Goal: Task Accomplishment & Management: Manage account settings

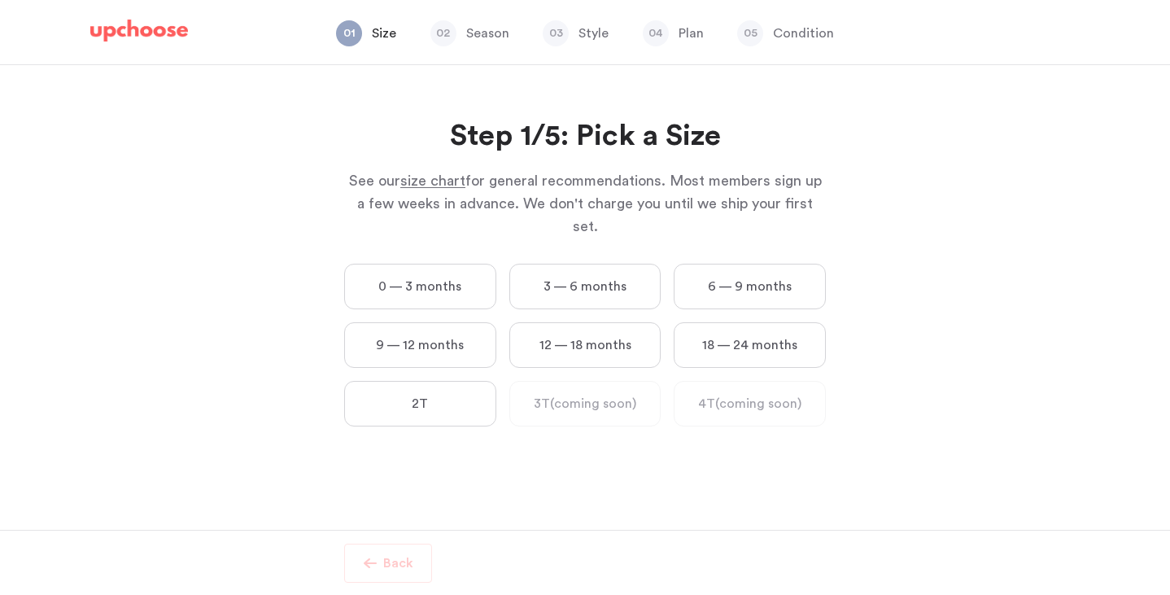
click at [152, 23] on img at bounding box center [139, 31] width 98 height 23
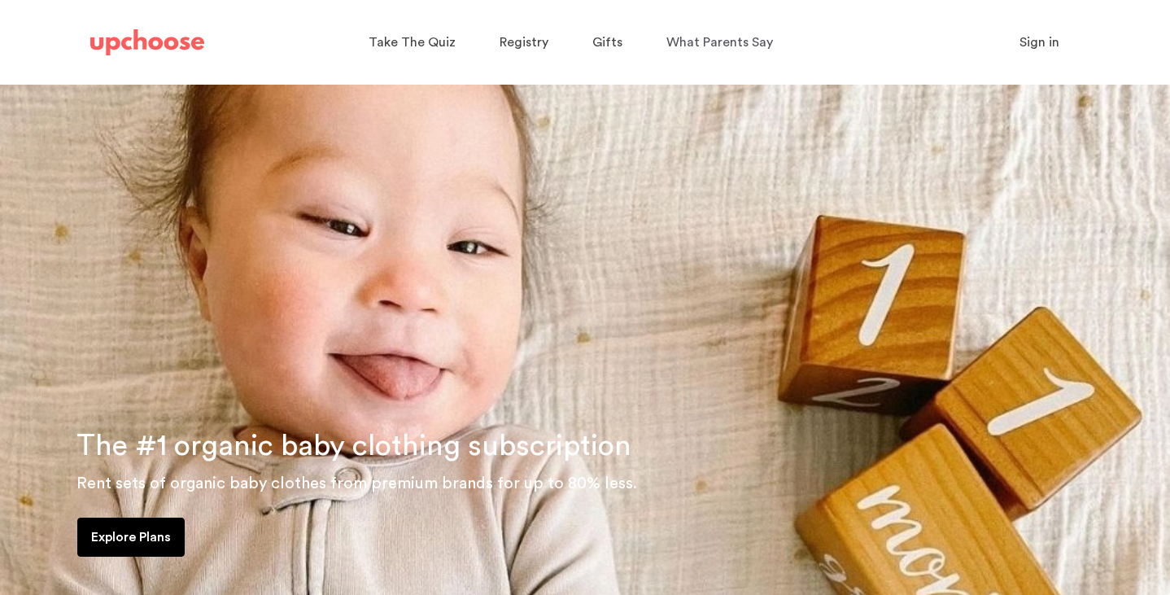
click at [1048, 41] on span "Sign in" at bounding box center [1040, 42] width 40 height 13
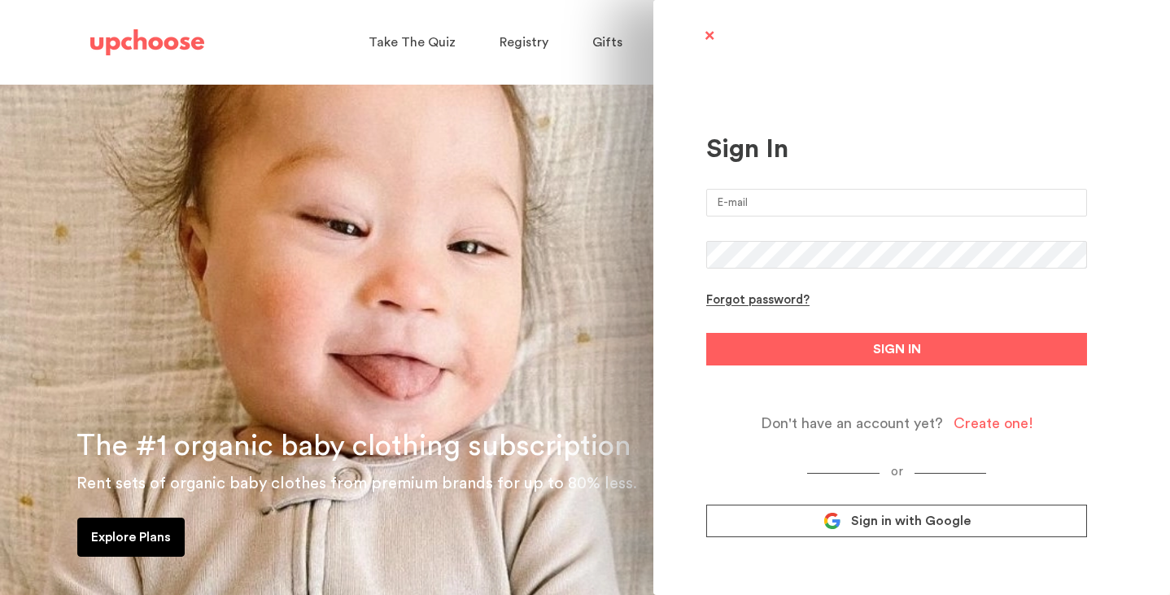
click at [811, 203] on input "email" at bounding box center [896, 203] width 381 height 28
type input "jegessow@gmail.com"
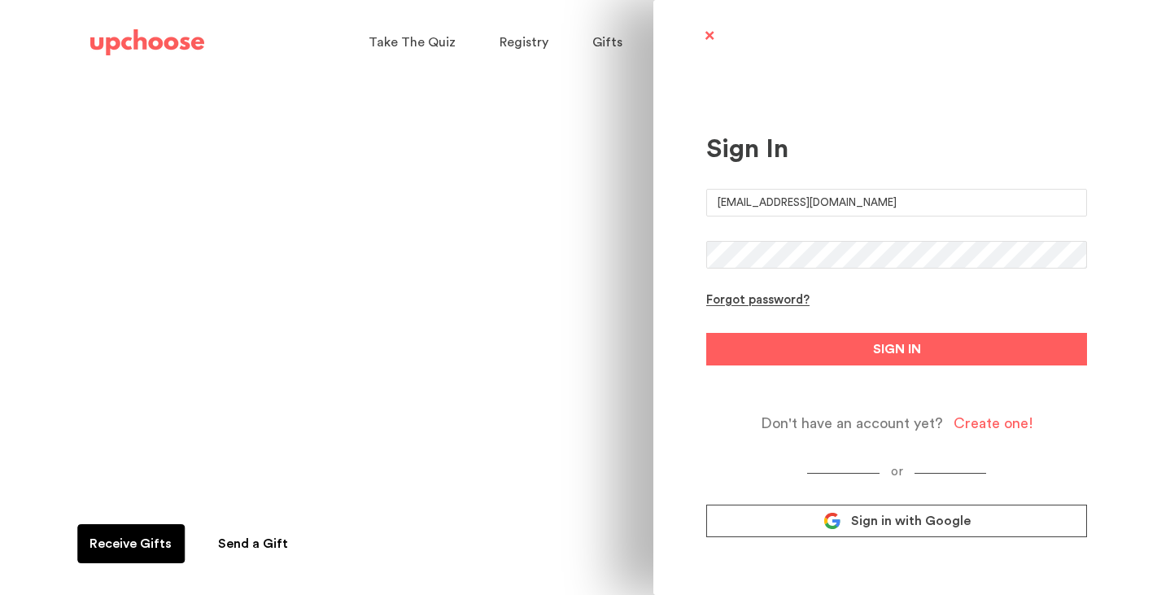
click at [706, 333] on button "SIGN IN" at bounding box center [896, 349] width 381 height 33
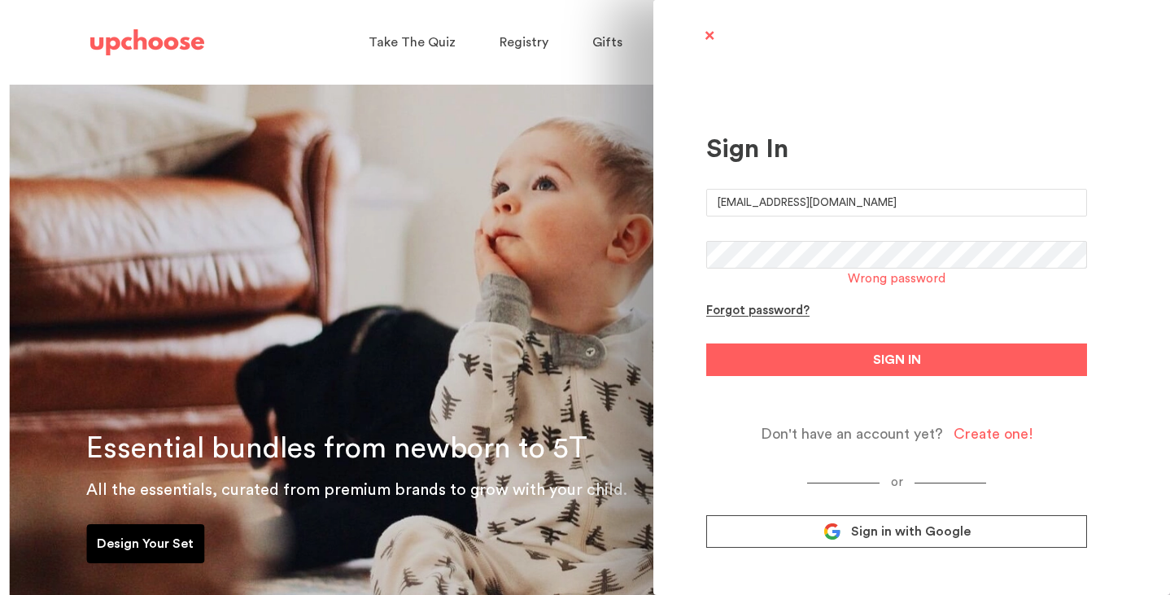
click at [937, 533] on span "Sign in with Google" at bounding box center [911, 531] width 120 height 16
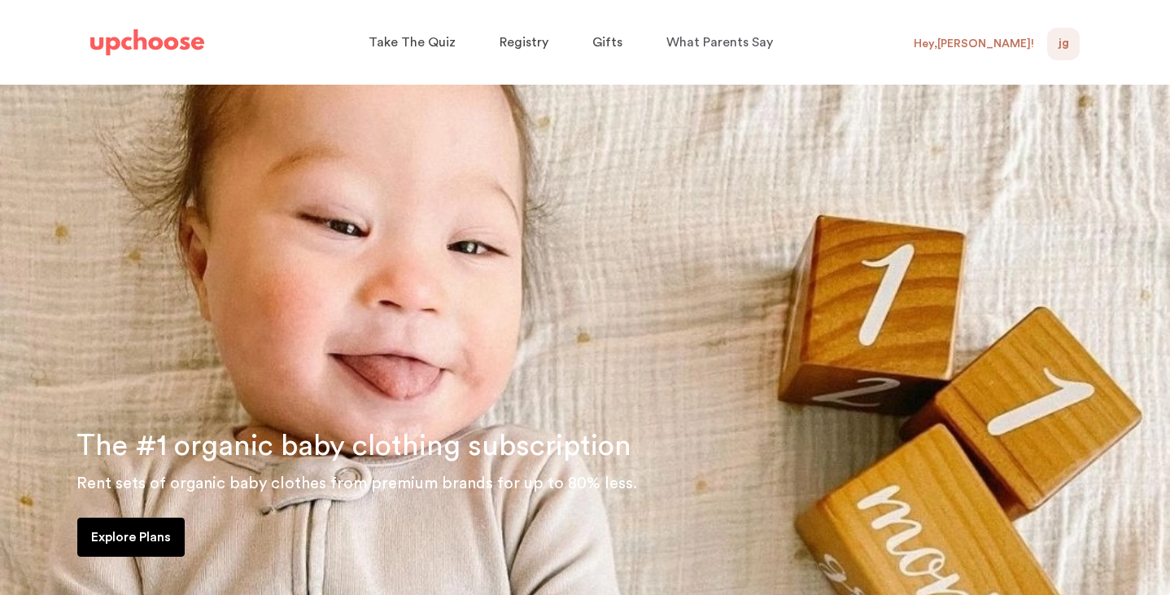
click at [1047, 46] on div "JG 0" at bounding box center [1063, 44] width 33 height 33
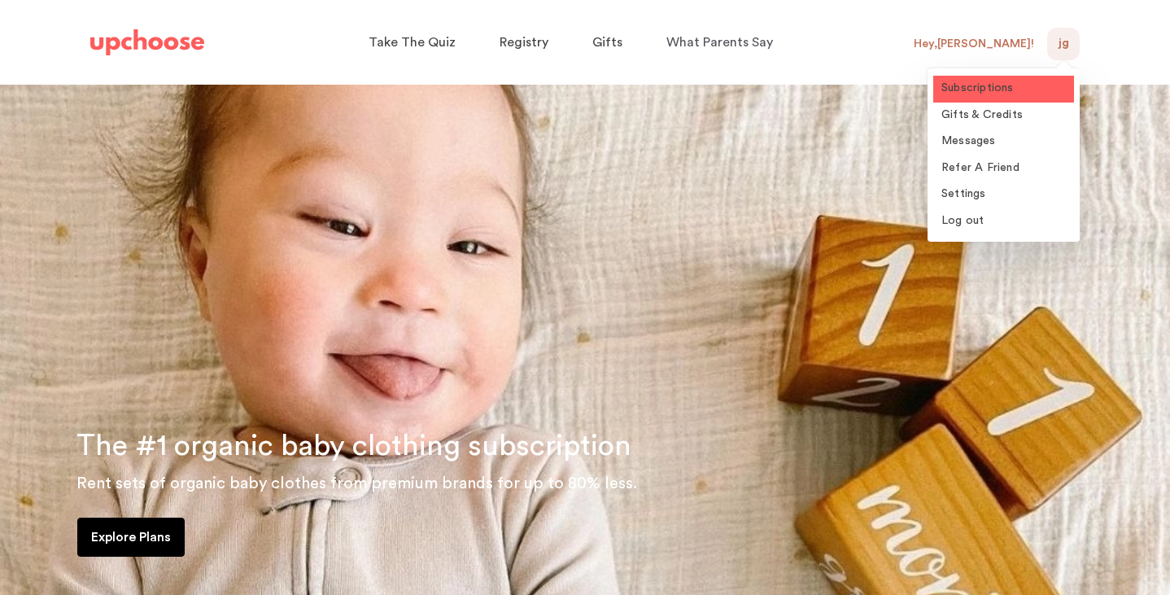
click at [998, 86] on span "Subscriptions" at bounding box center [977, 87] width 72 height 11
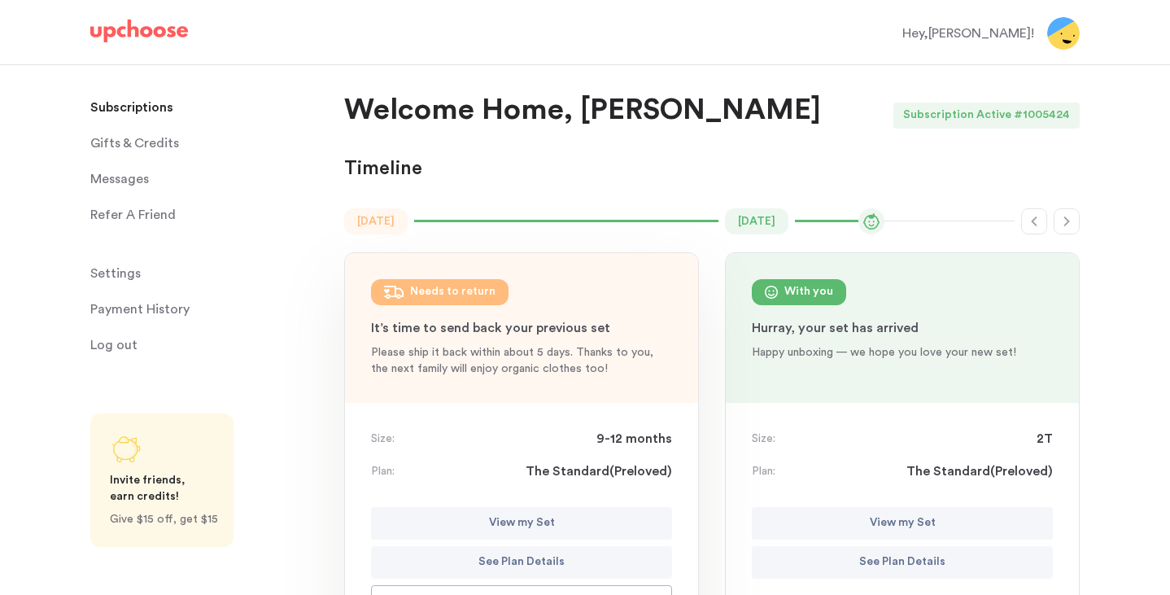
click at [176, 142] on span "Gifts & Credits" at bounding box center [134, 143] width 89 height 33
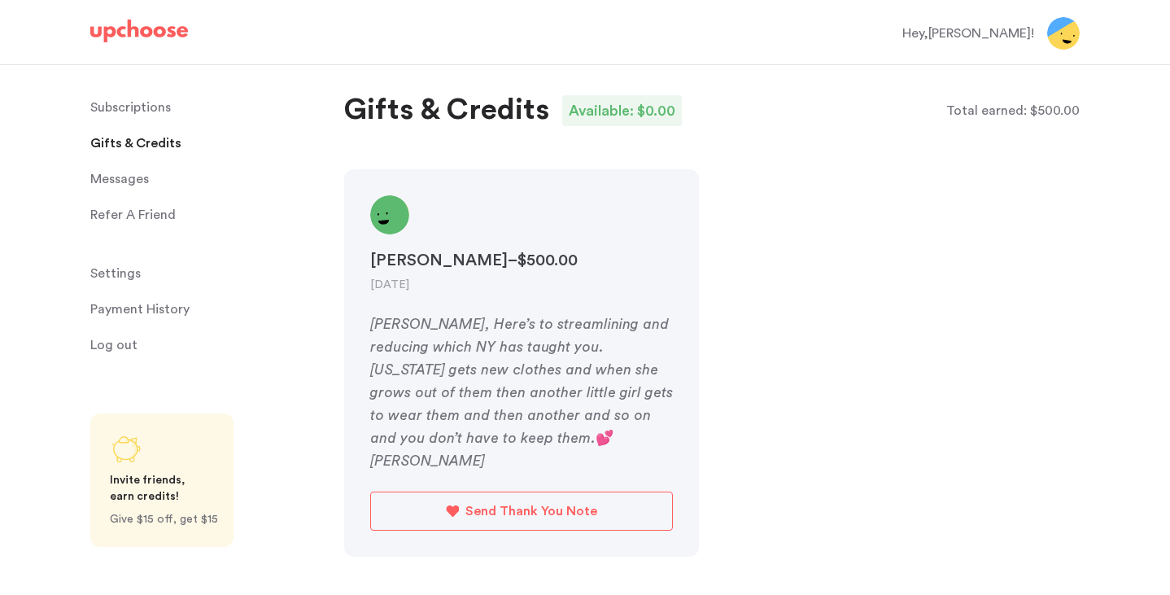
click at [147, 108] on p "Subscriptions" at bounding box center [130, 107] width 81 height 33
click at [129, 111] on p "Subscriptions" at bounding box center [130, 107] width 81 height 33
click at [159, 107] on p "Subscriptions" at bounding box center [130, 107] width 81 height 33
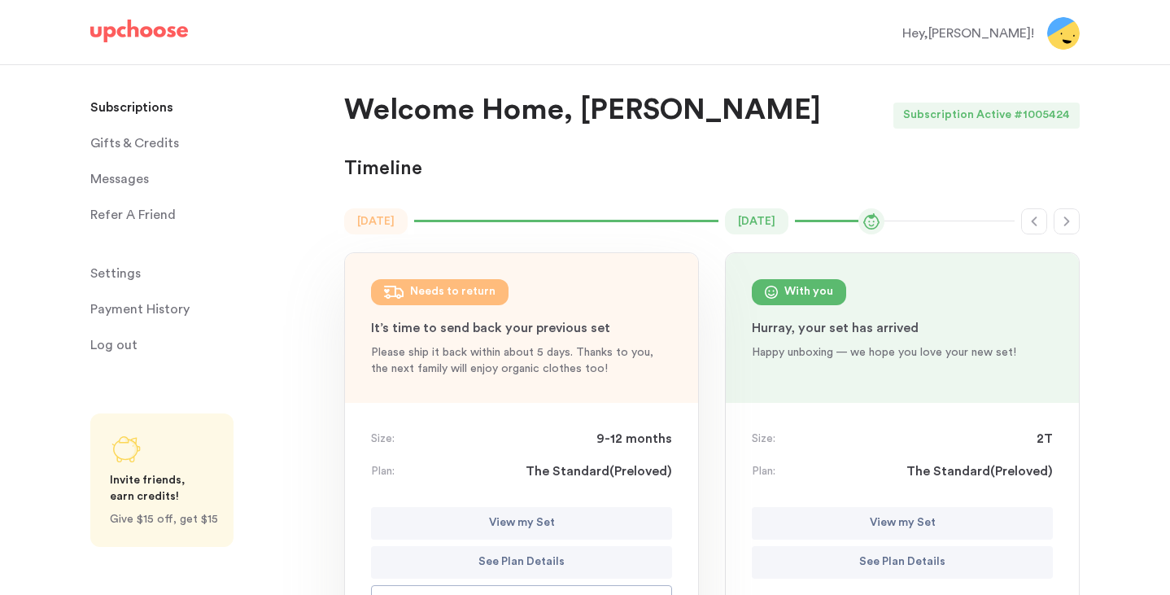
scroll to position [138, 0]
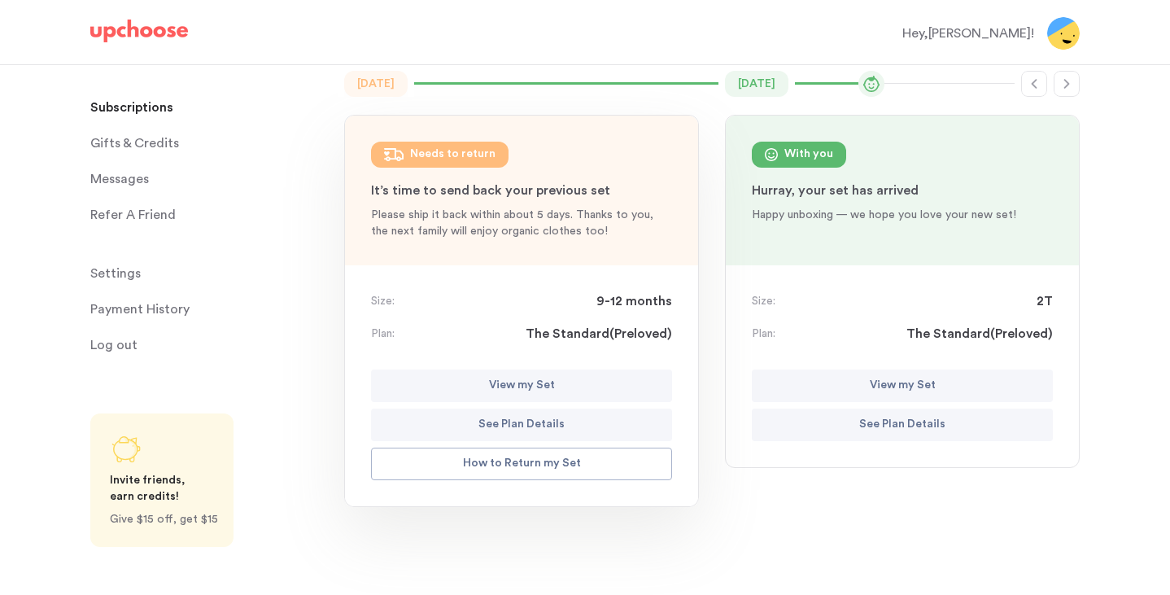
click at [566, 390] on button "View my Set" at bounding box center [521, 385] width 301 height 33
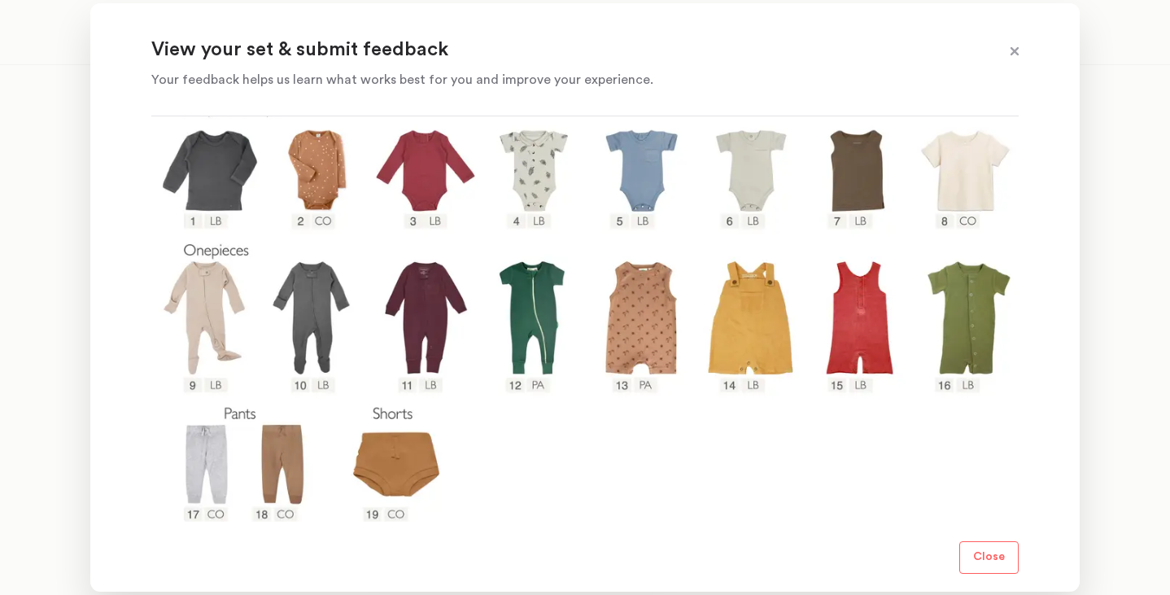
scroll to position [329, 0]
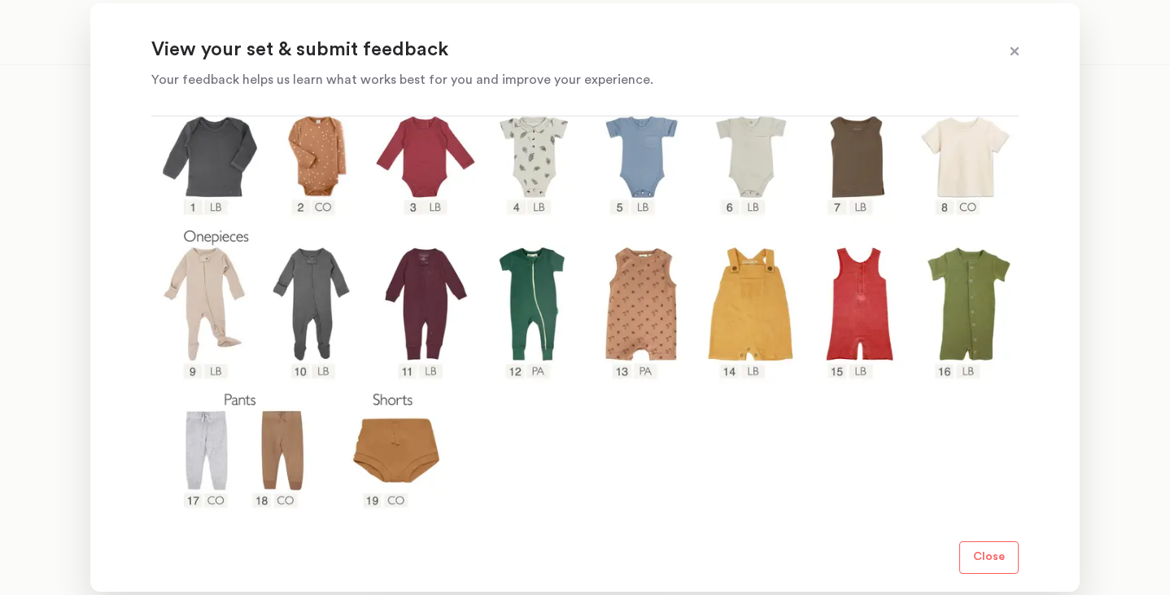
click at [985, 561] on p "Close" at bounding box center [989, 558] width 32 height 20
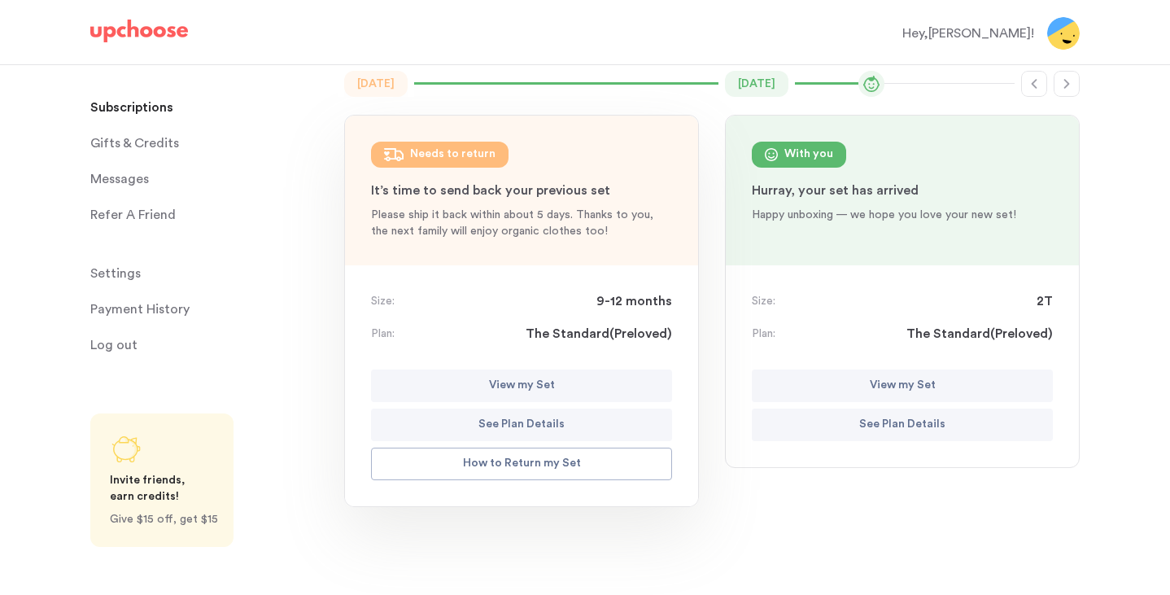
scroll to position [0, 0]
